Goal: Task Accomplishment & Management: Manage account settings

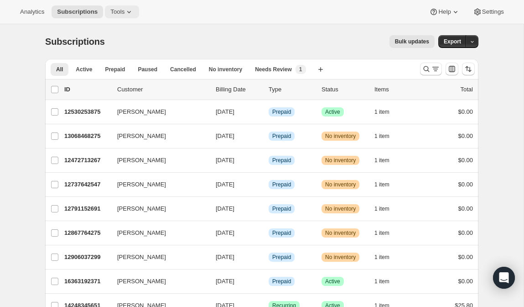
click at [129, 8] on icon at bounding box center [129, 11] width 9 height 9
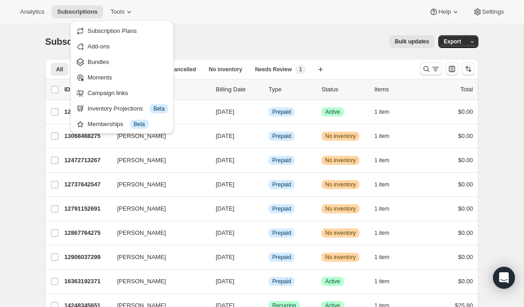
click at [238, 30] on div "Subscriptions. This page is ready Subscriptions Bulk updates More actions Bulk …" at bounding box center [261, 41] width 433 height 35
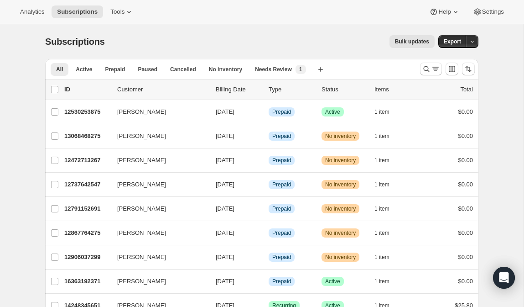
click at [353, 43] on div "Bulk updates" at bounding box center [275, 41] width 319 height 13
click at [448, 15] on span "Help" at bounding box center [444, 11] width 12 height 7
click at [438, 33] on span "Setup guide" at bounding box center [441, 30] width 31 height 7
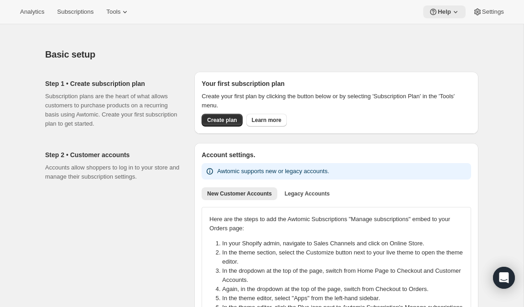
click at [433, 14] on icon at bounding box center [433, 12] width 6 height 6
click at [430, 46] on span "Help Center" at bounding box center [441, 46] width 31 height 7
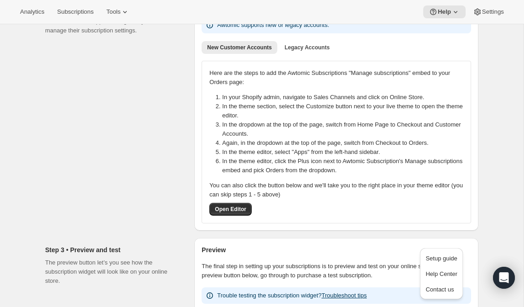
scroll to position [505, 0]
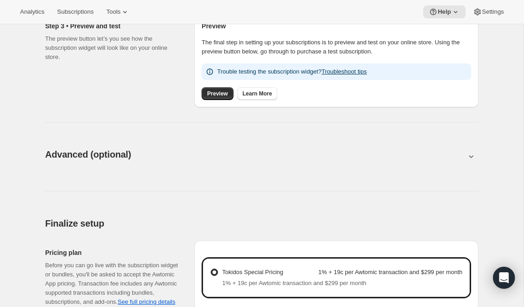
scroll to position [369, 0]
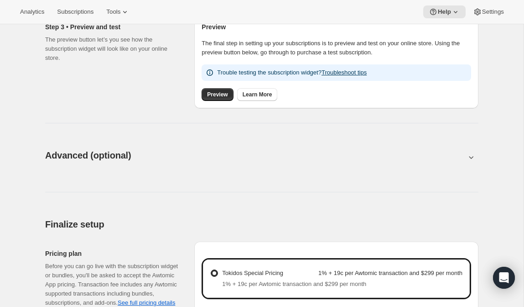
click at [469, 154] on icon at bounding box center [471, 156] width 9 height 9
type input "<div style="text-align: center"> <hr> <br/><h3>Having issues managing your subs…"
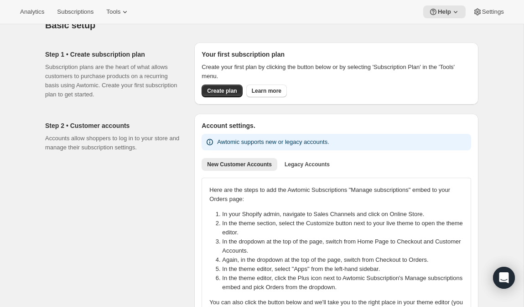
scroll to position [0, 0]
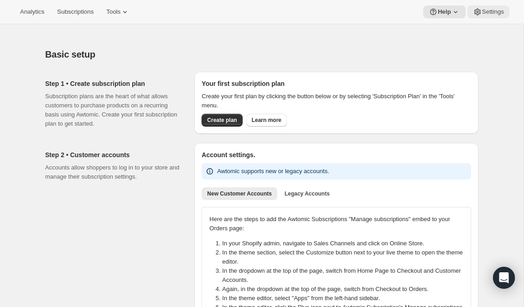
click at [493, 8] on span "Settings" at bounding box center [493, 11] width 22 height 7
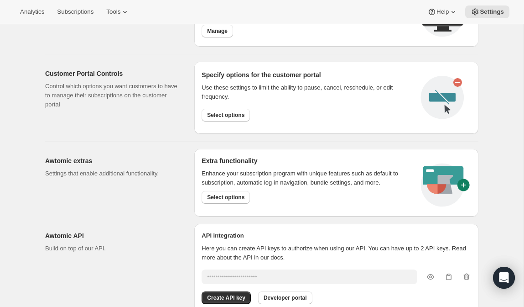
scroll to position [463, 0]
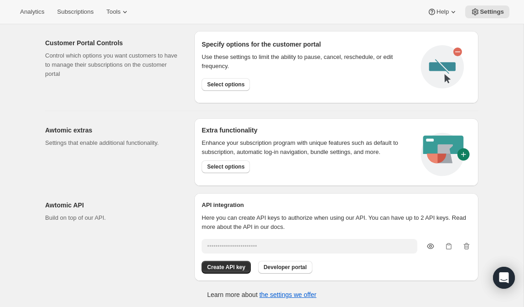
click at [427, 243] on icon "button" at bounding box center [430, 245] width 9 height 9
type input "BchTDVsoxa5Lmt9zBiBCk16K7bUEMUeJ8sj9VKK9"
click at [450, 244] on icon "button" at bounding box center [448, 245] width 9 height 9
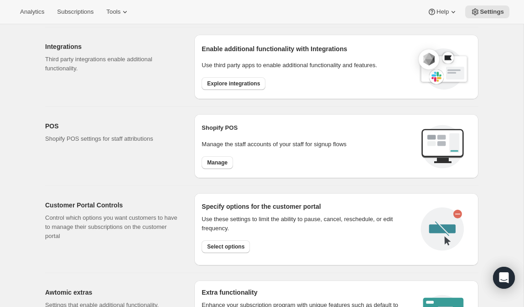
scroll to position [463, 0]
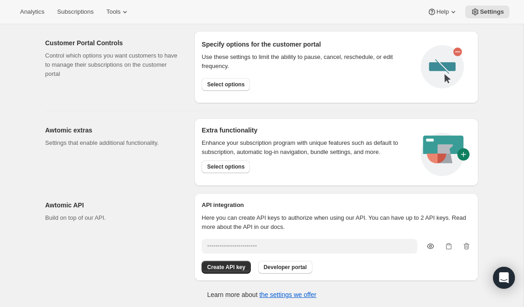
click at [429, 244] on icon "button" at bounding box center [430, 245] width 3 height 3
type input "BchTDVsoxa5Lmt9zBiBCk16K7bUEMUeJ8sj9VKK9"
click at [445, 244] on icon "button" at bounding box center [448, 245] width 9 height 9
click at [449, 244] on icon "button" at bounding box center [448, 245] width 9 height 9
